Goal: Complete application form

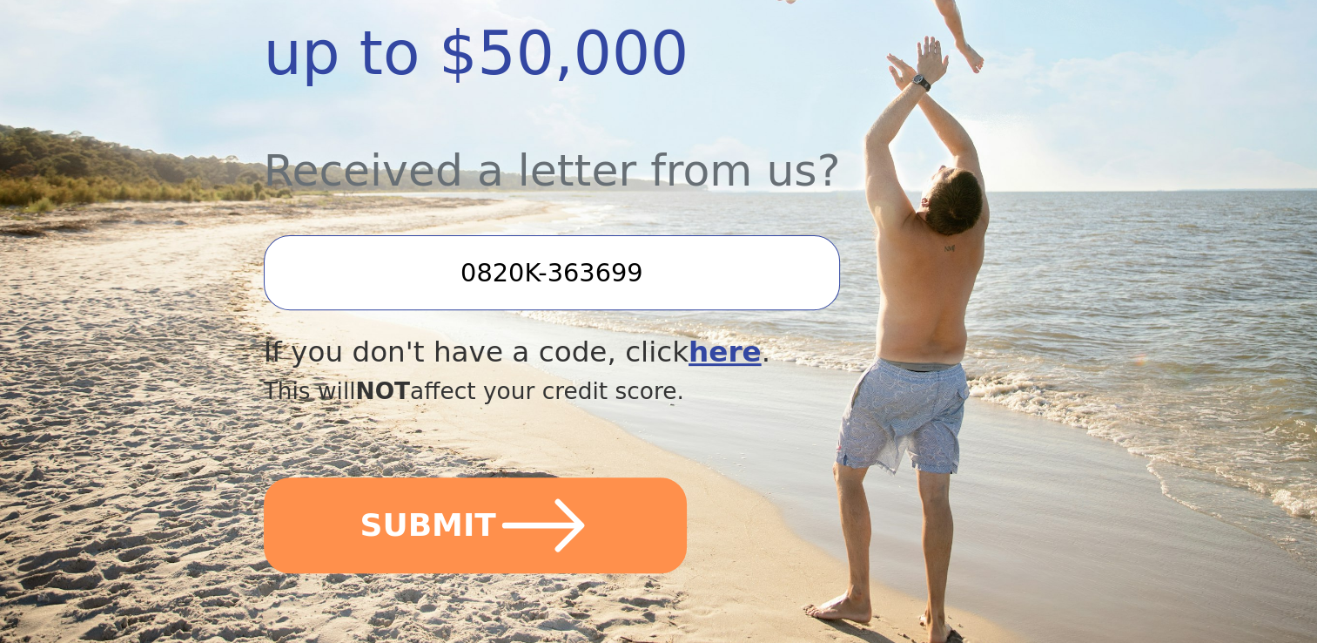
scroll to position [557, 0]
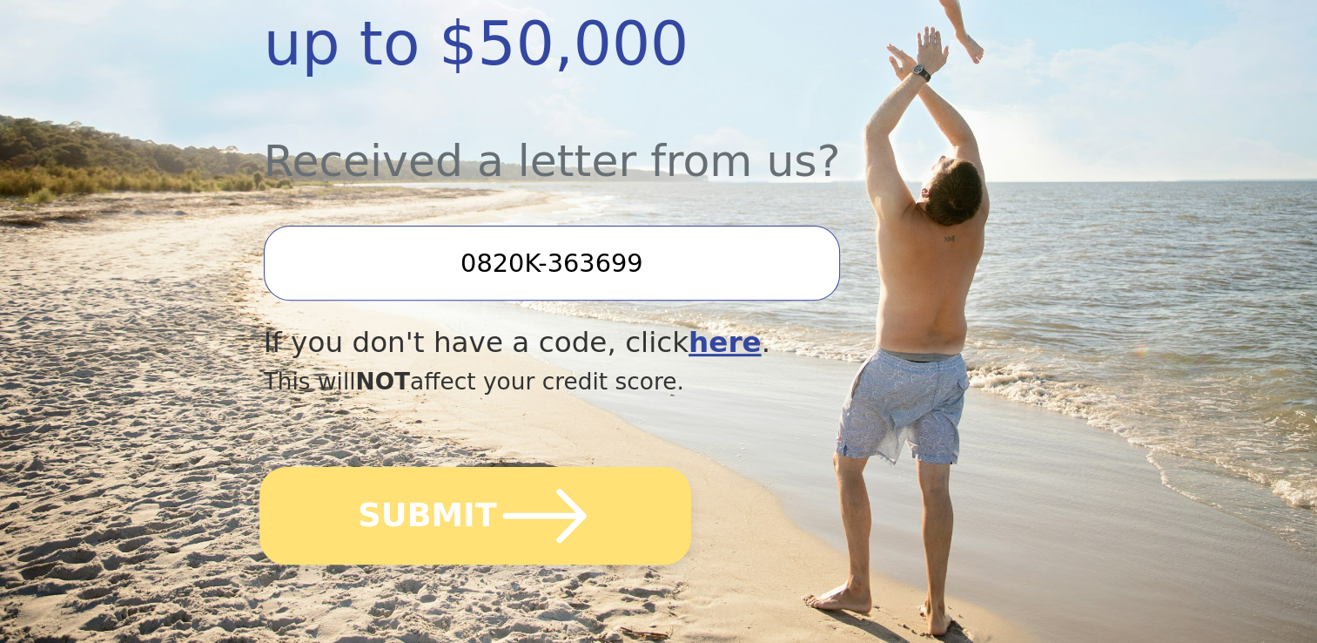
click at [477, 467] on button "SUBMIT" at bounding box center [475, 516] width 432 height 98
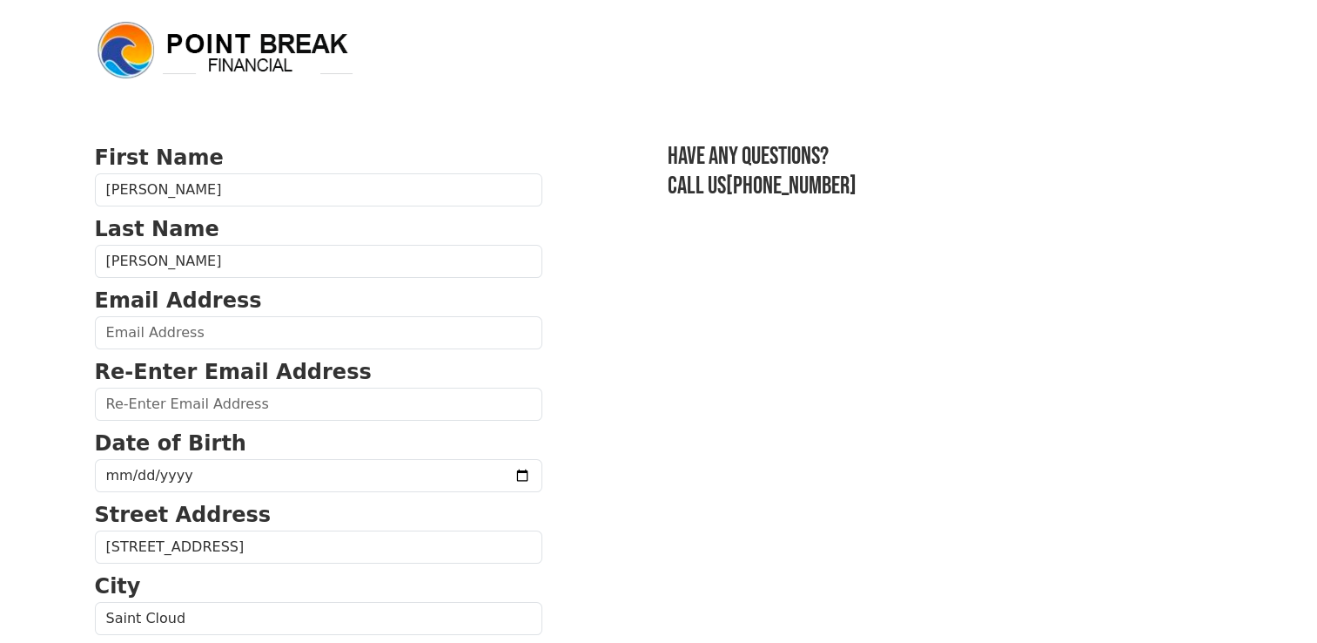
click at [42, 304] on body "First Name [PERSON_NAME] Name [PERSON_NAME] Email Address Re-Enter Email Addres…" at bounding box center [658, 321] width 1317 height 643
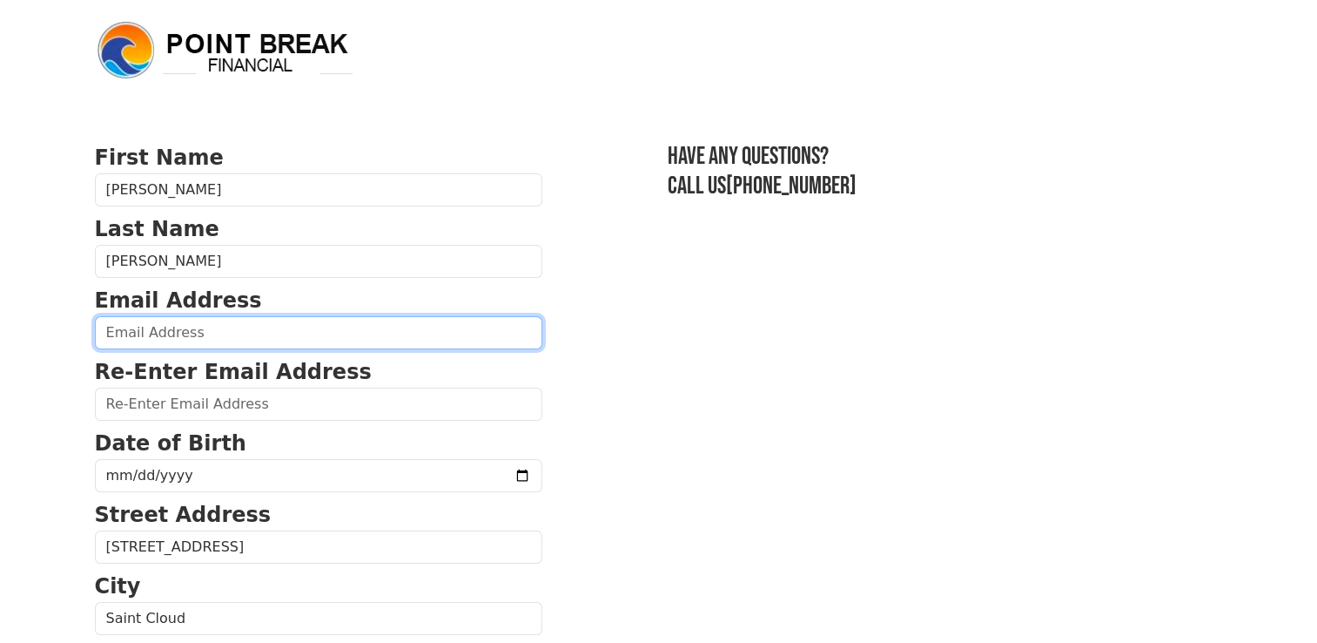
click at [188, 328] on input "email" at bounding box center [319, 332] width 448 height 33
type input "[EMAIL_ADDRESS][DOMAIN_NAME]"
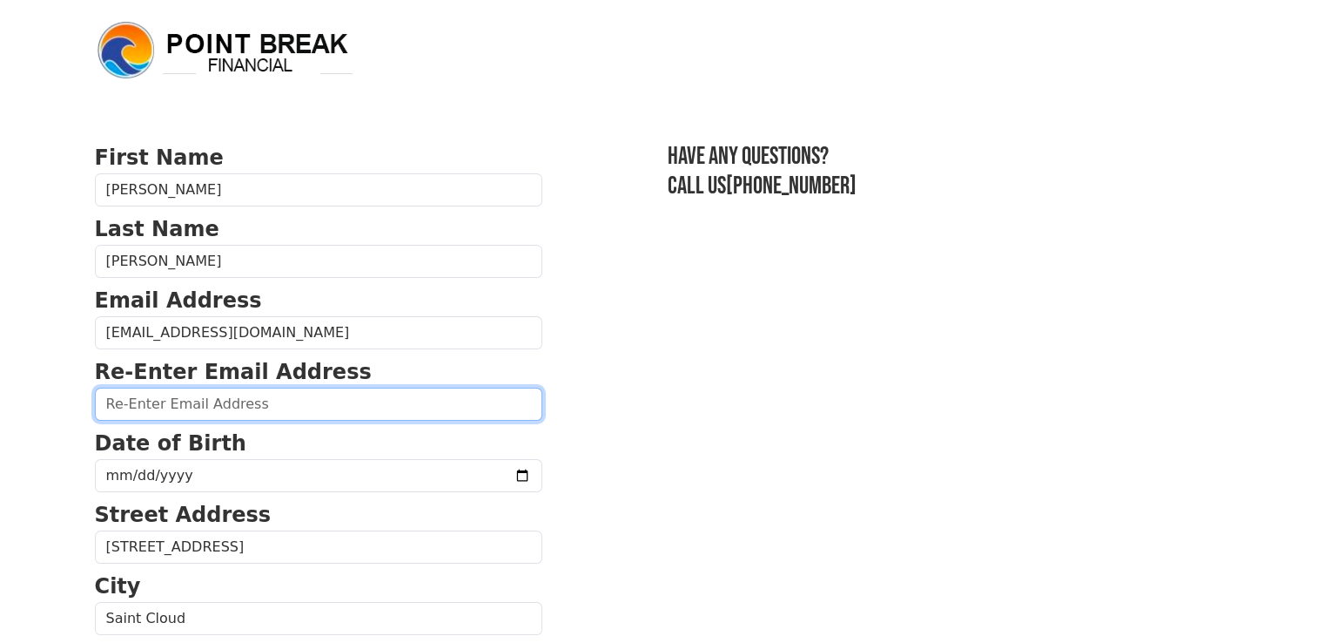
type input "[EMAIL_ADDRESS][DOMAIN_NAME]"
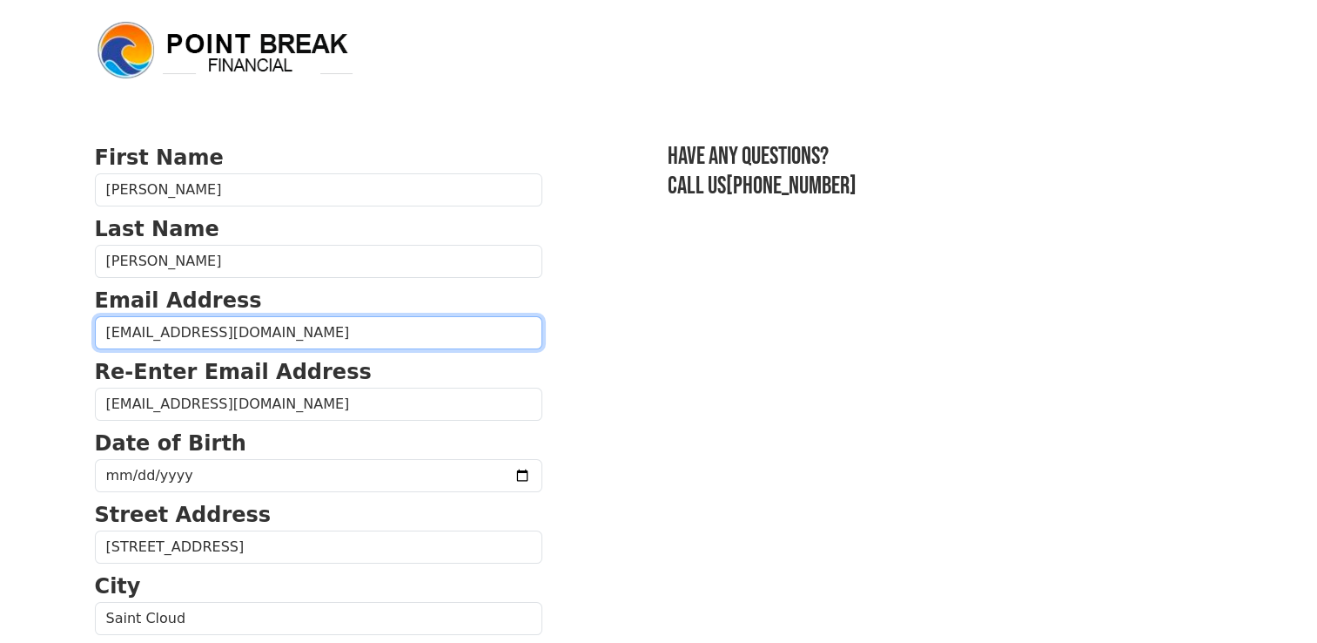
type input "[PHONE_NUMBER]"
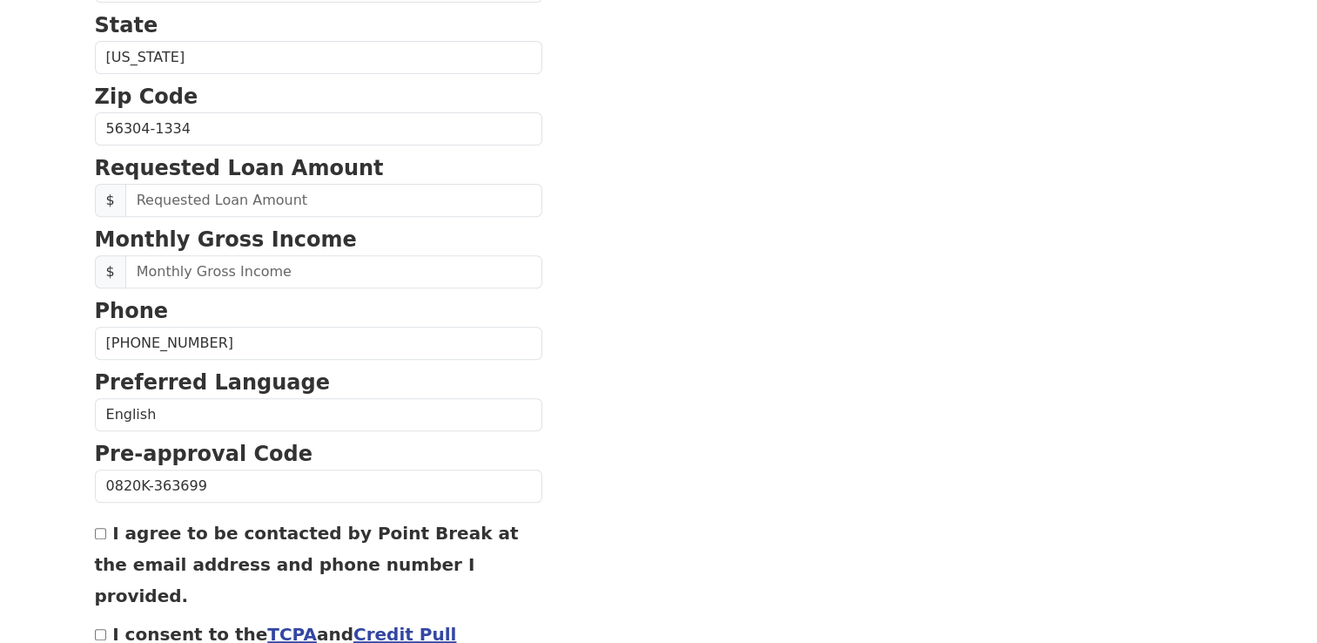
scroll to position [650, 0]
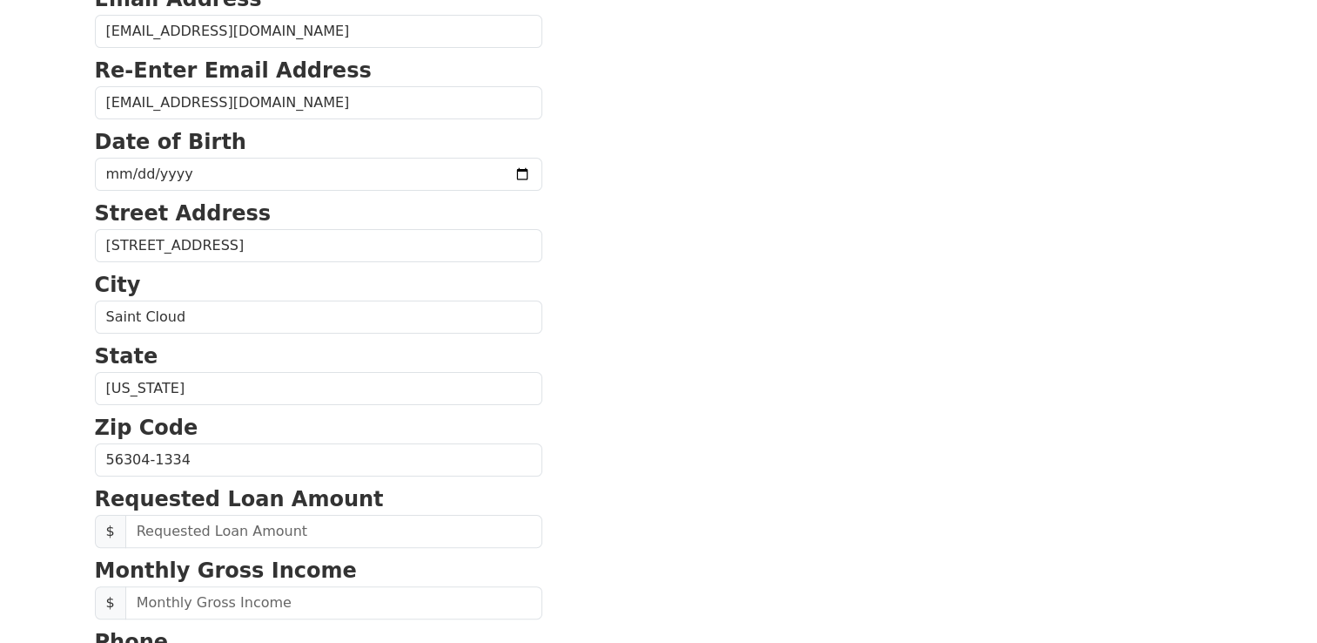
scroll to position [266, 0]
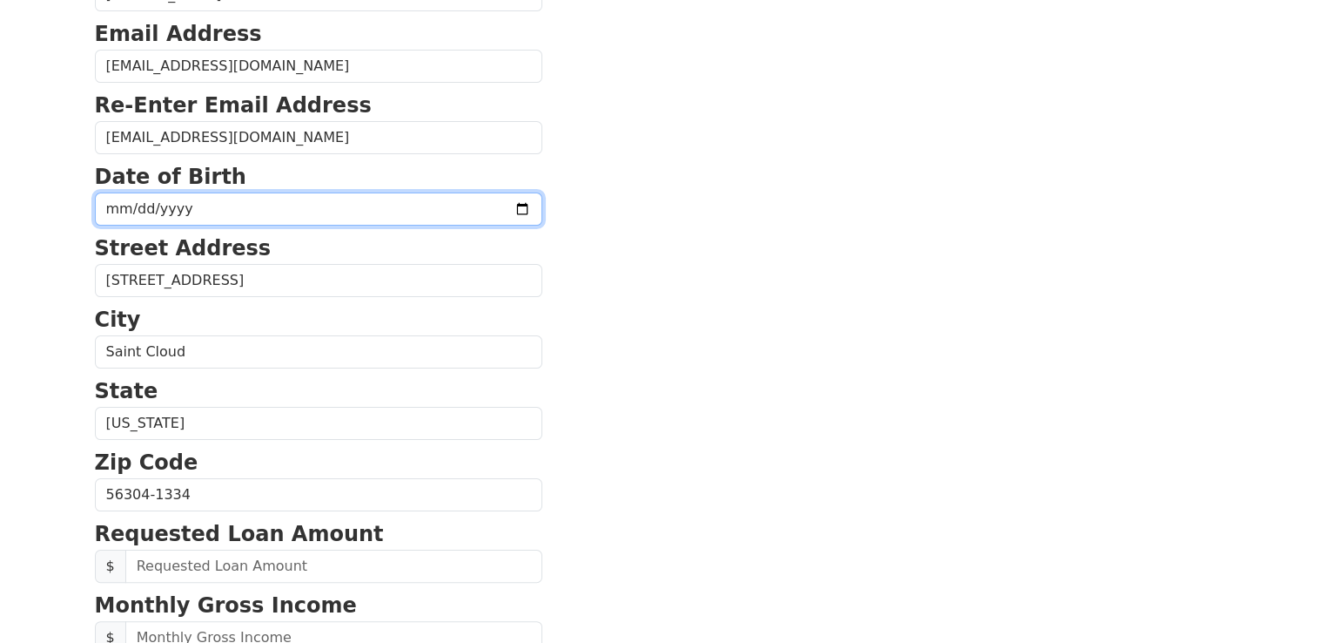
click at [199, 203] on input "date" at bounding box center [319, 208] width 448 height 33
click at [475, 207] on input "date" at bounding box center [319, 208] width 448 height 33
click at [177, 210] on input "date" at bounding box center [319, 208] width 448 height 33
click at [118, 214] on input "date" at bounding box center [319, 208] width 448 height 33
type input "[DATE]"
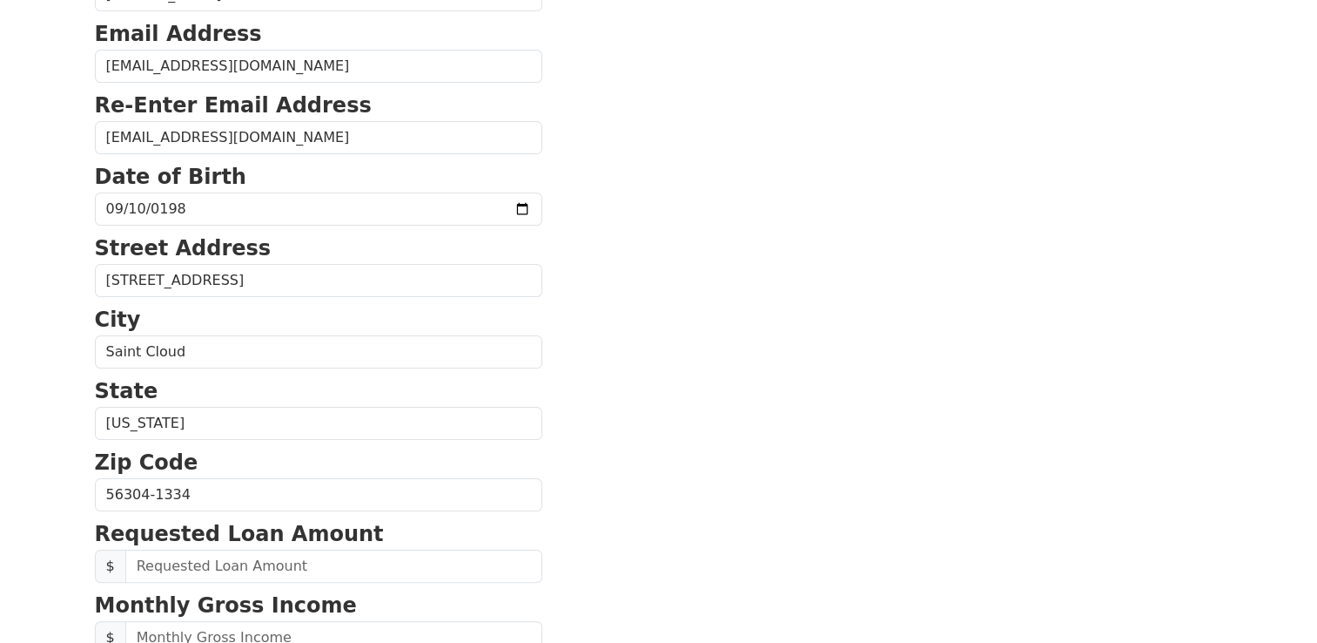
click at [42, 273] on body "First Name [PERSON_NAME] Name [PERSON_NAME] Email Address [EMAIL_ADDRESS][DOMAI…" at bounding box center [658, 55] width 1317 height 643
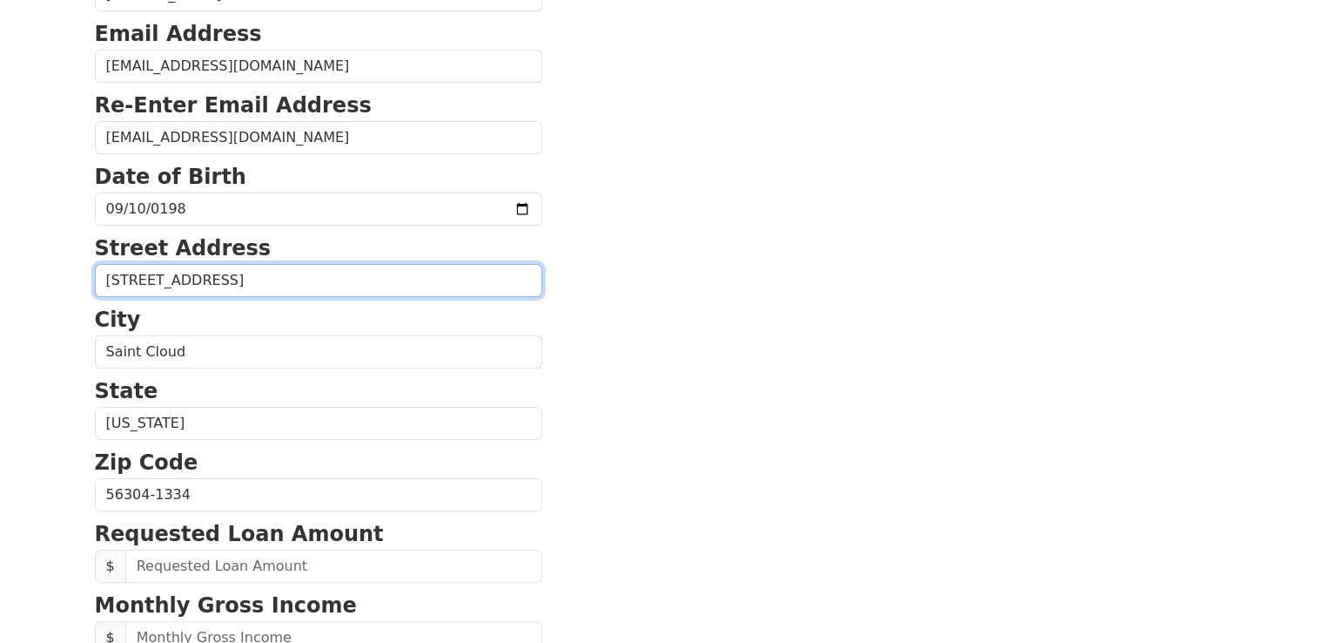
click at [261, 279] on input "[STREET_ADDRESS]" at bounding box center [319, 280] width 448 height 33
type input "[STREET_ADDRESS]"
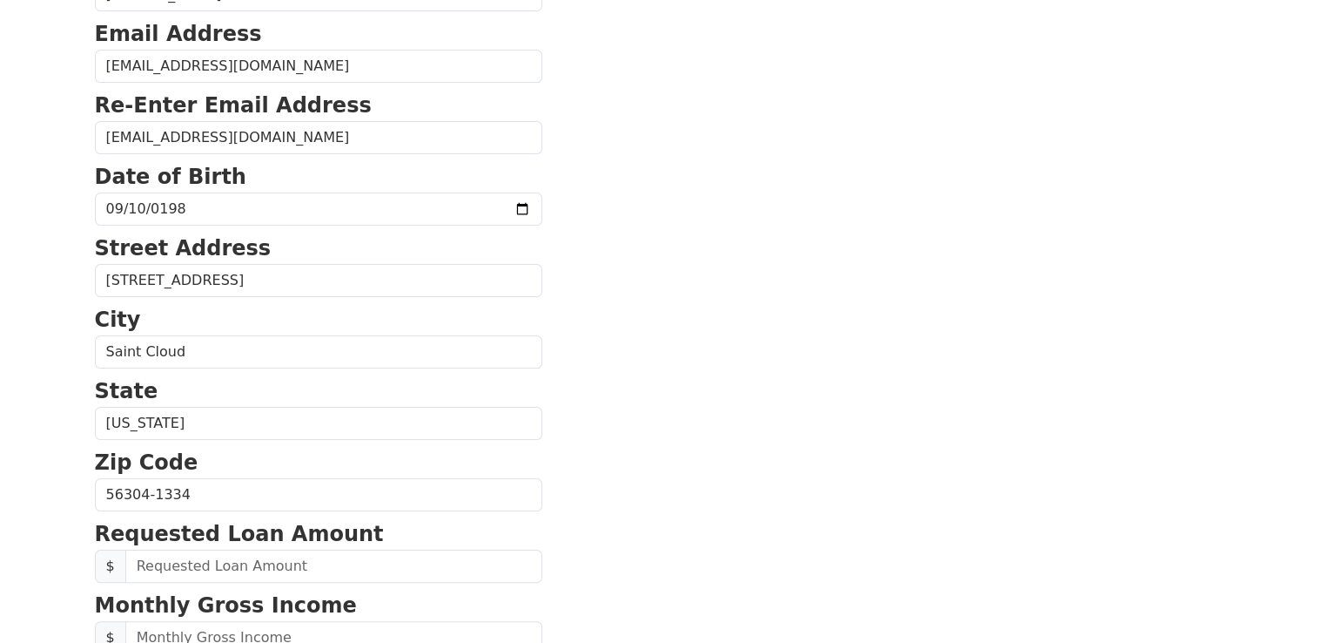
click at [46, 364] on body "First Name [PERSON_NAME] Name [PERSON_NAME] Email Address [EMAIL_ADDRESS][DOMAI…" at bounding box center [658, 55] width 1317 height 643
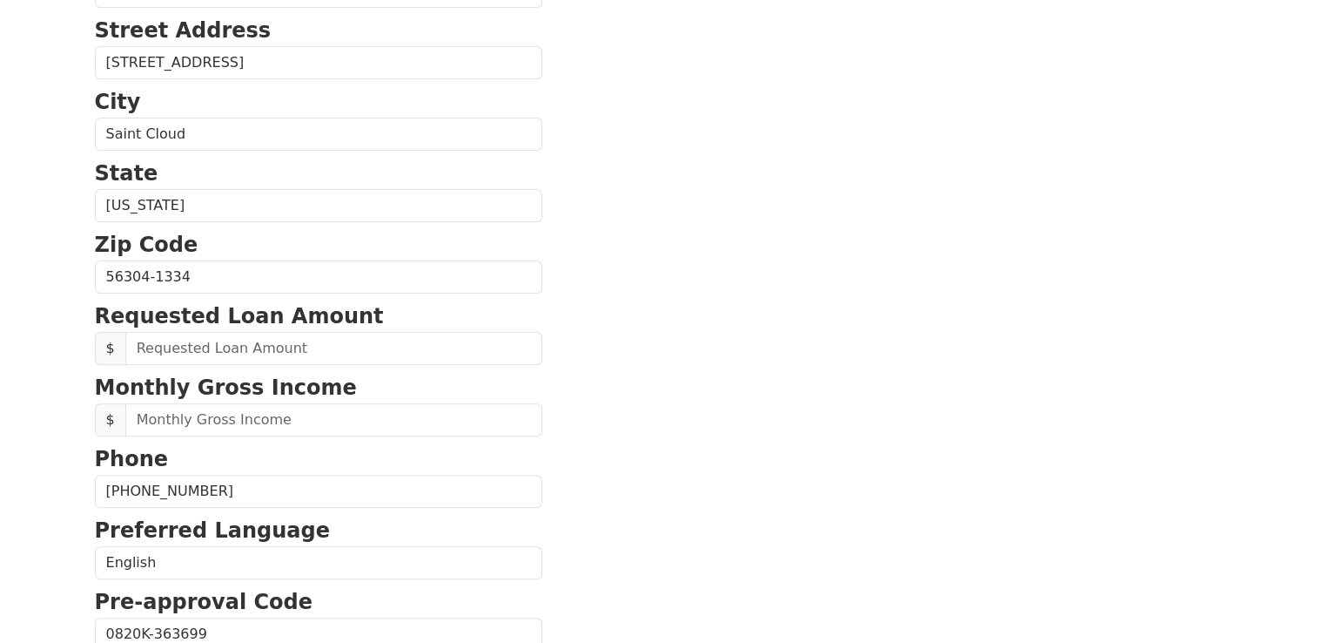
scroll to position [615, 0]
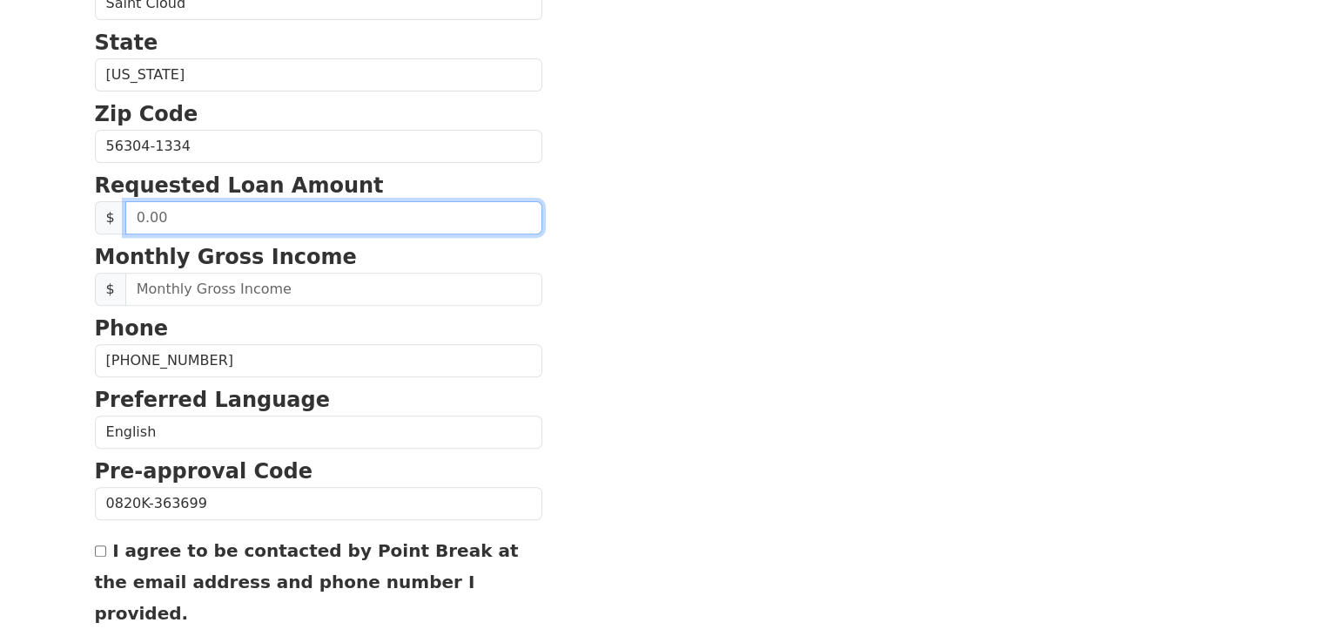
click at [139, 216] on input "text" at bounding box center [333, 217] width 417 height 33
type input "30,000.00"
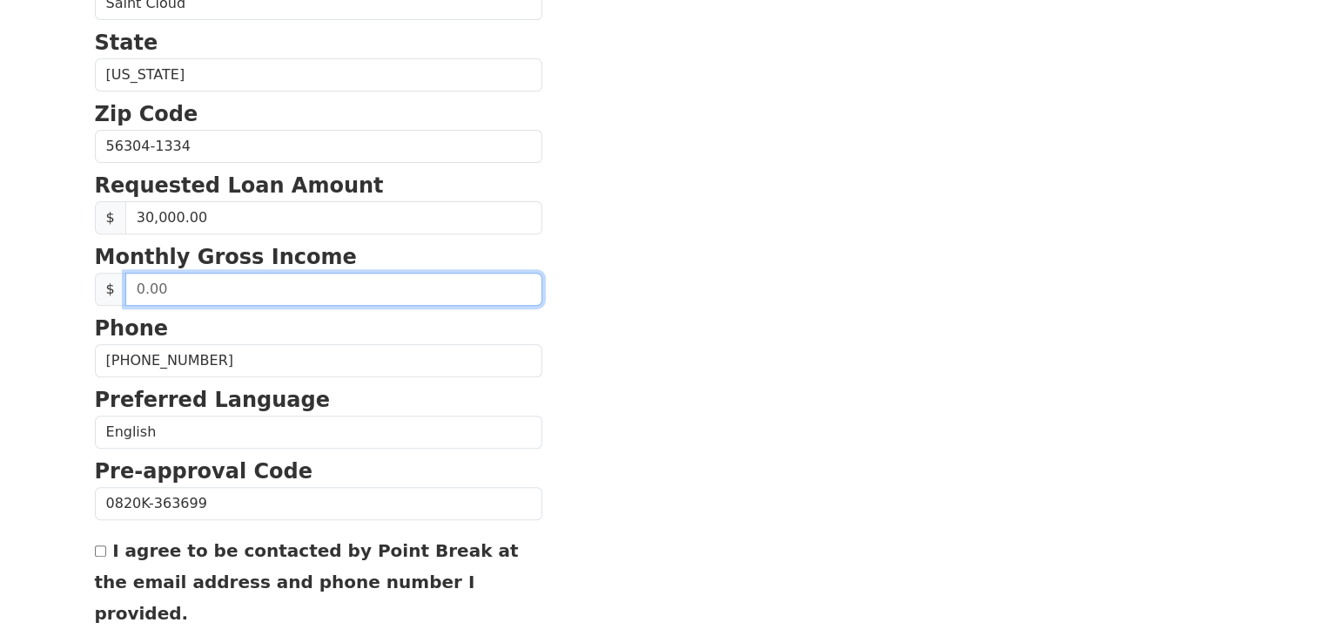
click at [138, 284] on input "text" at bounding box center [333, 289] width 417 height 33
click at [141, 286] on input "text" at bounding box center [333, 289] width 417 height 33
type input "8,000.00"
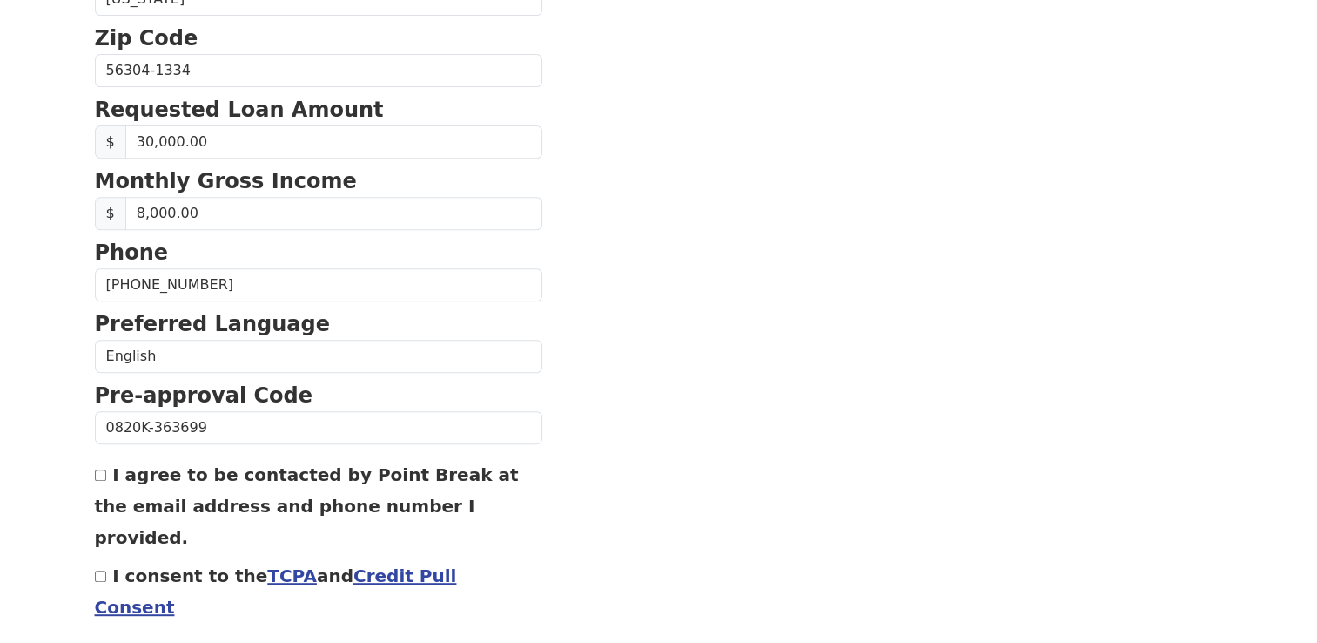
scroll to position [738, 0]
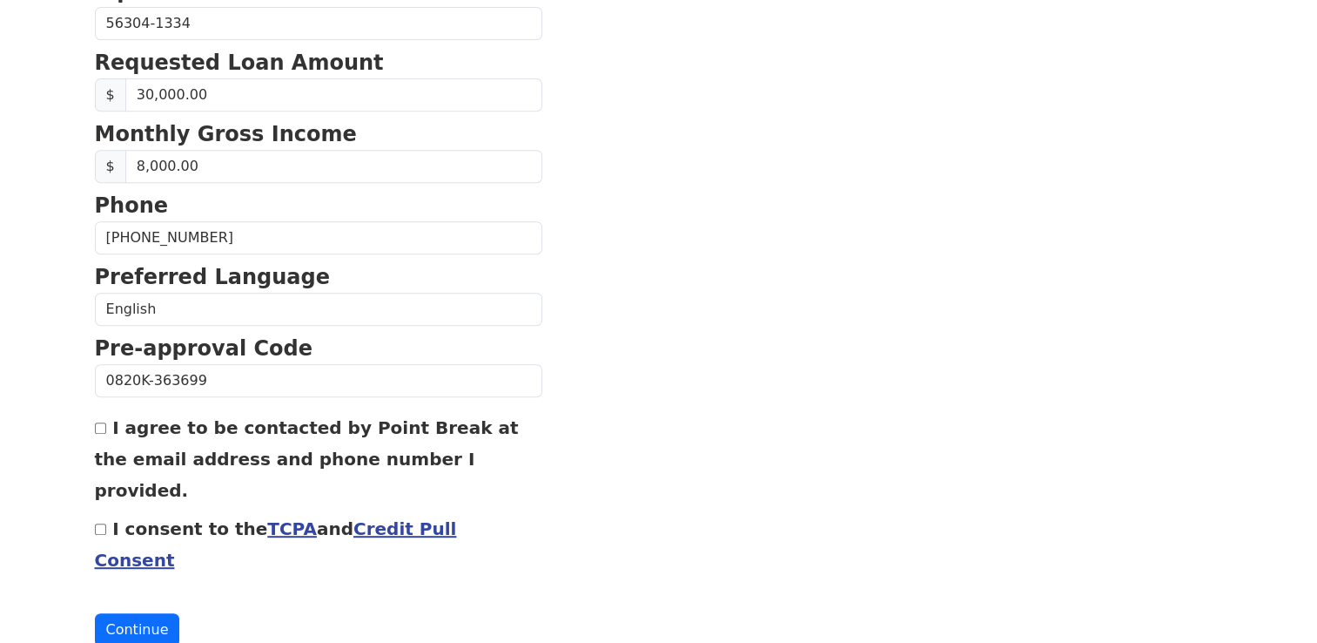
click at [101, 523] on input "I consent to the TCPA and Credit Pull Consent" at bounding box center [100, 528] width 11 height 11
checkbox input "true"
click at [100, 422] on input "I agree to be contacted by Point Break at the email address and phone number I …" at bounding box center [100, 427] width 11 height 11
click at [111, 613] on button "Continue" at bounding box center [137, 629] width 85 height 33
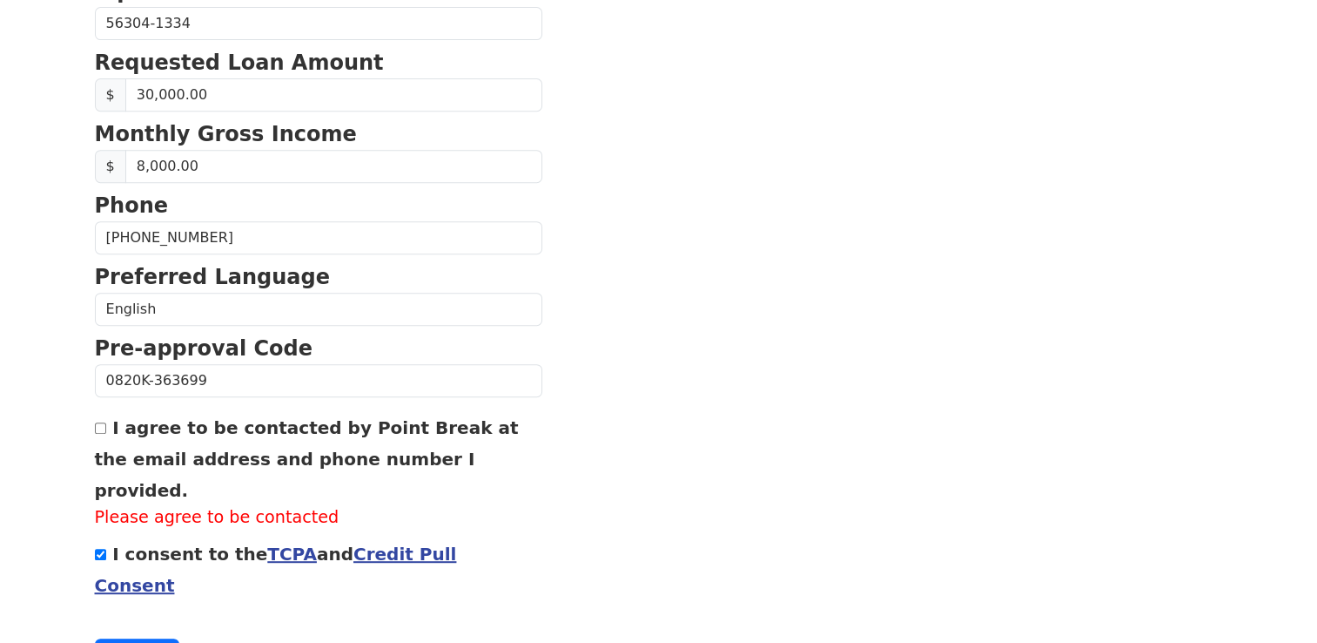
click at [99, 425] on input "I agree to be contacted by Point Break at the email address and phone number I …" at bounding box center [100, 427] width 11 height 11
checkbox input "true"
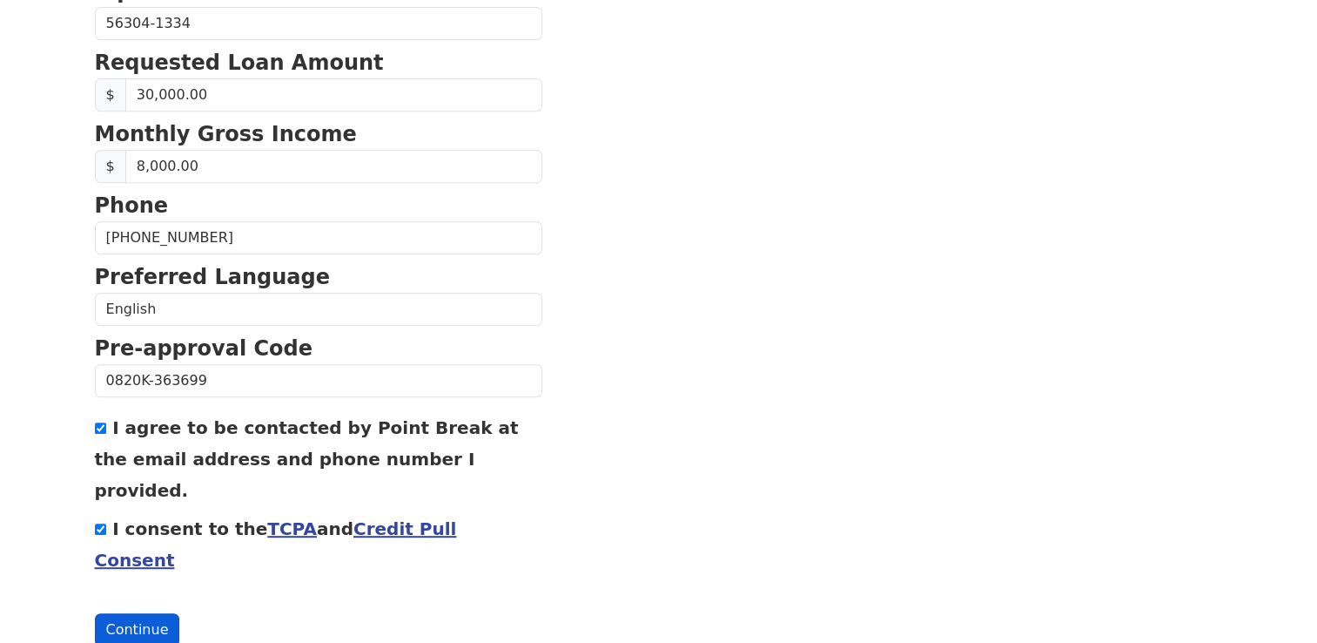
click at [129, 613] on button "Continue" at bounding box center [137, 629] width 85 height 33
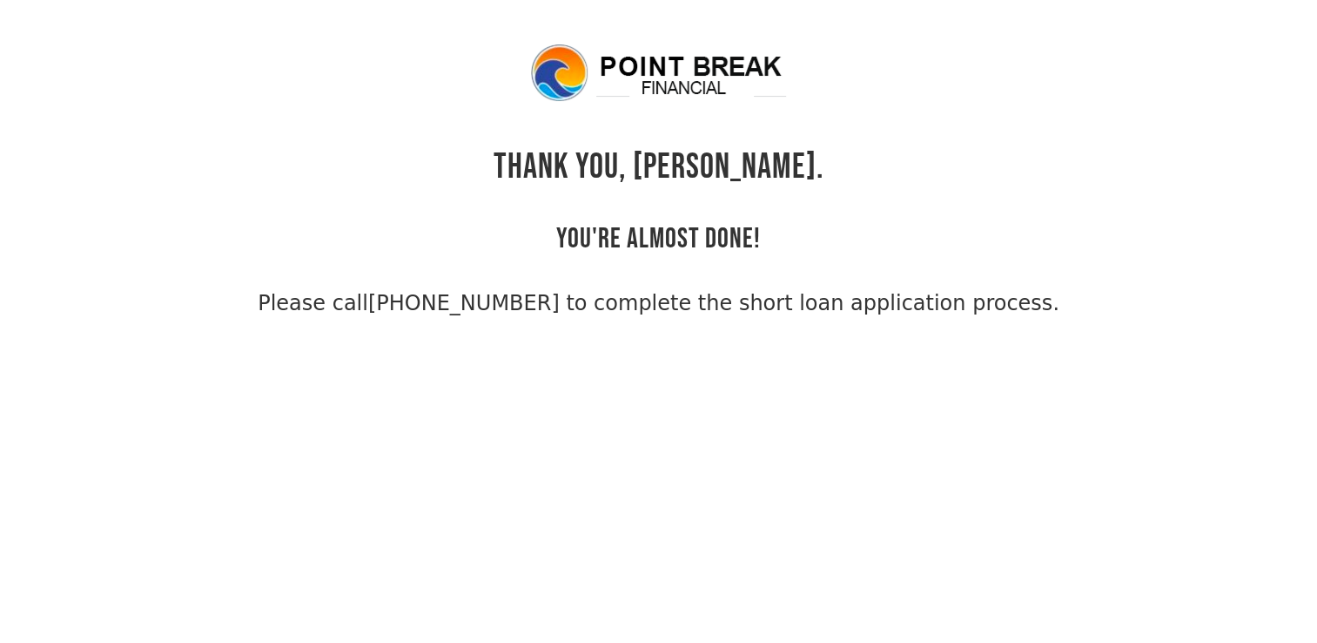
click at [342, 418] on body "THANK YOU, [PERSON_NAME]. YOU'RE ALMOST DONE! Please call [PHONE_NUMBER] to com…" at bounding box center [658, 363] width 1317 height 643
